Goal: Transaction & Acquisition: Purchase product/service

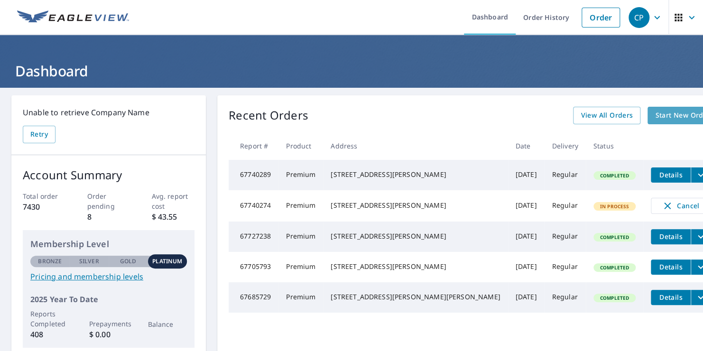
click at [662, 112] on span "Start New Order" at bounding box center [682, 116] width 55 height 12
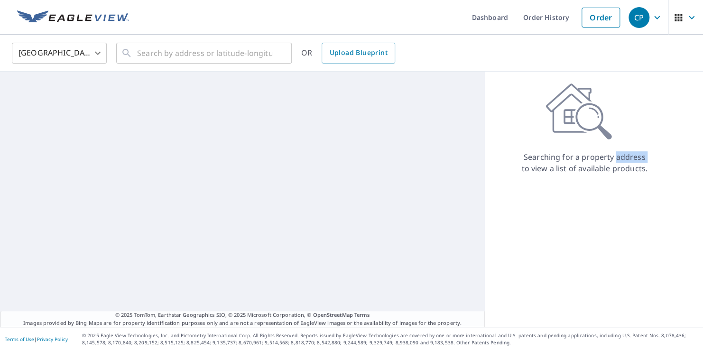
click at [662, 112] on div "Searching for a property address to view a list of available products." at bounding box center [584, 128] width 199 height 91
drag, startPoint x: 662, startPoint y: 112, endPoint x: 643, endPoint y: 117, distance: 19.6
click at [651, 117] on div "Searching for a property address to view a list of available products." at bounding box center [584, 128] width 199 height 91
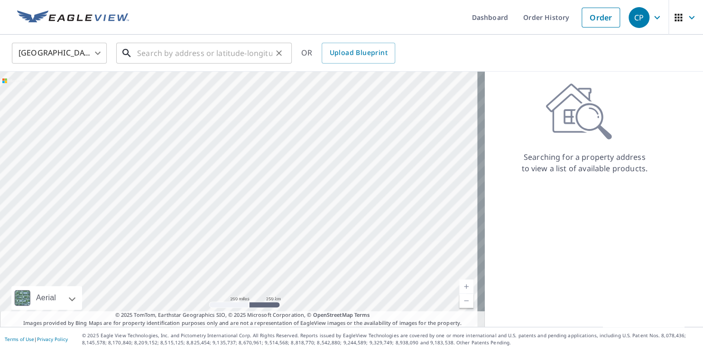
click at [209, 49] on input "text" at bounding box center [204, 53] width 135 height 27
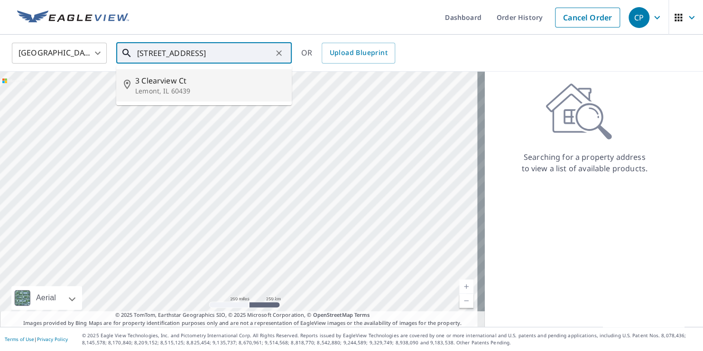
click at [210, 78] on span "3 Clearview Ct" at bounding box center [209, 80] width 149 height 11
type input "[STREET_ADDRESS]"
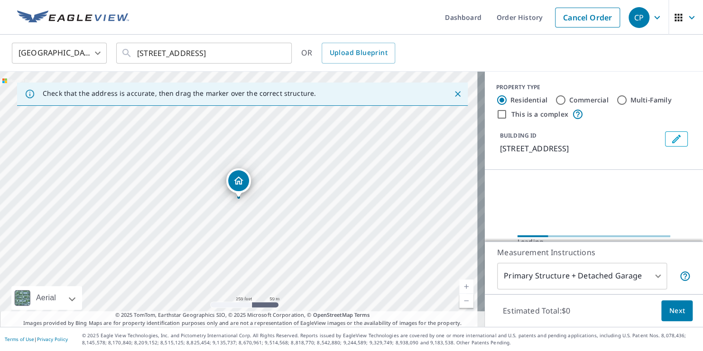
click at [422, 196] on div "[STREET_ADDRESS]" at bounding box center [242, 199] width 485 height 255
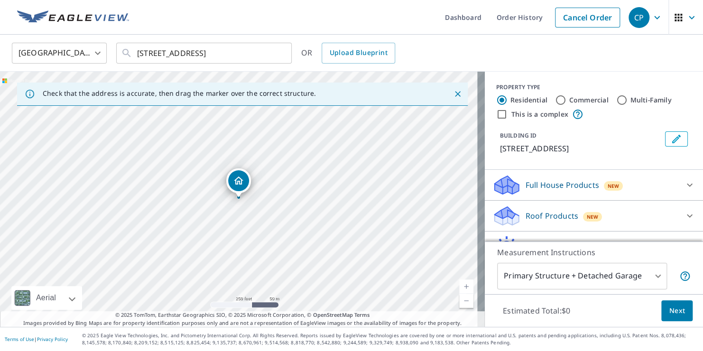
click at [459, 285] on link "Current Level 17, Zoom In" at bounding box center [466, 286] width 14 height 14
click at [459, 285] on link "Current Level 18, Zoom In" at bounding box center [466, 286] width 14 height 14
